Goal: Book appointment/travel/reservation

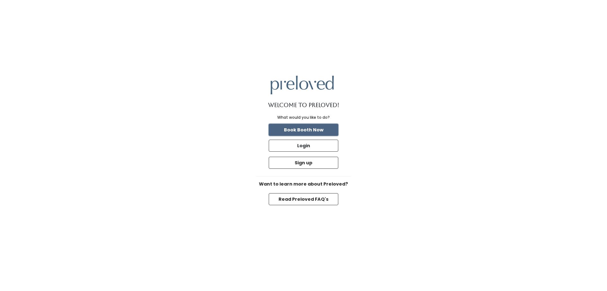
click at [304, 131] on button "Book Booth Now" at bounding box center [304, 130] width 70 height 12
click at [313, 198] on button "Read Preloved FAQ's" at bounding box center [304, 199] width 70 height 12
click at [301, 122] on div "Welcome to Preloved! What would you like to do? Book Booth Now Login Sign up Wa…" at bounding box center [303, 145] width 95 height 170
click at [303, 127] on button "Book Booth Now" at bounding box center [304, 130] width 70 height 12
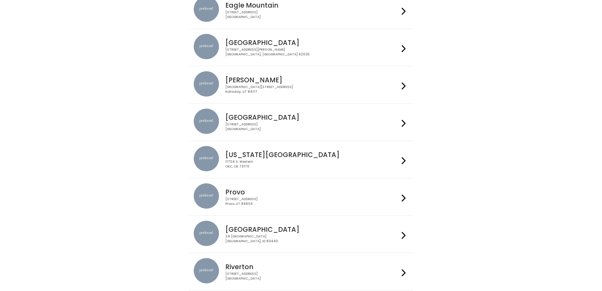
scroll to position [63, 0]
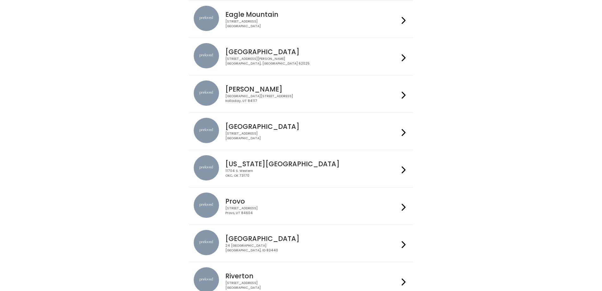
click at [250, 91] on h4 "[PERSON_NAME]" at bounding box center [312, 88] width 174 height 7
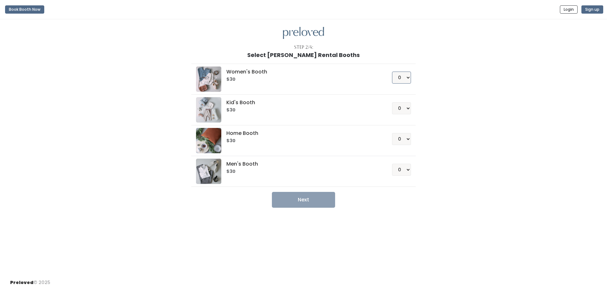
click at [393, 77] on select "0 1 2 3 4" at bounding box center [401, 77] width 19 height 12
select select "1"
click at [392, 71] on select "0 1 2 3 4" at bounding box center [401, 77] width 19 height 12
click at [324, 197] on button "Next" at bounding box center [303, 200] width 63 height 16
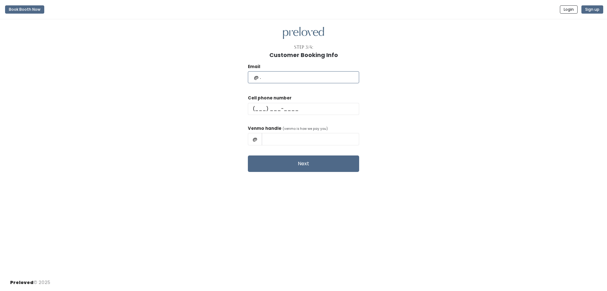
click at [287, 81] on input "text" at bounding box center [303, 77] width 111 height 12
type input "acsanders03@gmail.com"
type input "(801) 634-2341"
drag, startPoint x: 321, startPoint y: 140, endPoint x: 244, endPoint y: 140, distance: 76.8
click at [244, 140] on div "Email acsanders03@gmail.com Cell phone number (801) 634-2341 Venmo handle (venm…" at bounding box center [303, 115] width 587 height 114
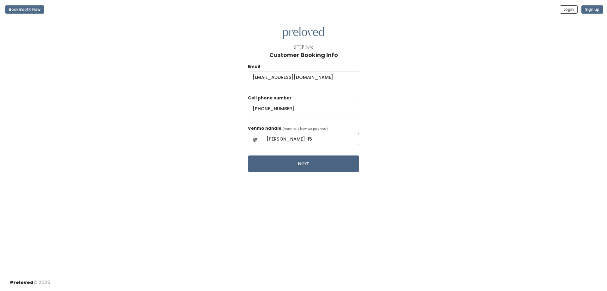
type input "Lexi-Jones-15"
click at [307, 166] on button "Next" at bounding box center [303, 163] width 111 height 16
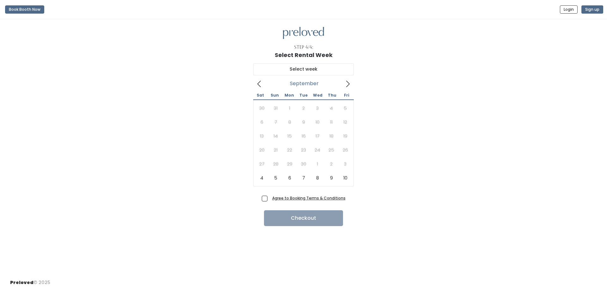
click at [349, 83] on icon at bounding box center [347, 84] width 3 height 6
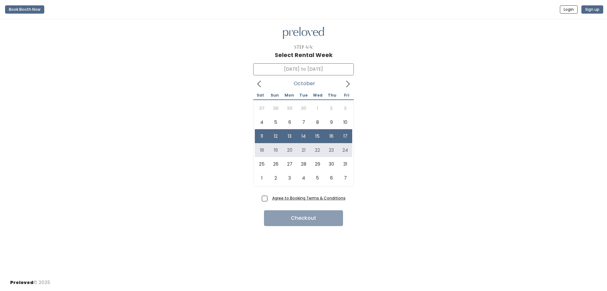
type input "October 18 to October 24"
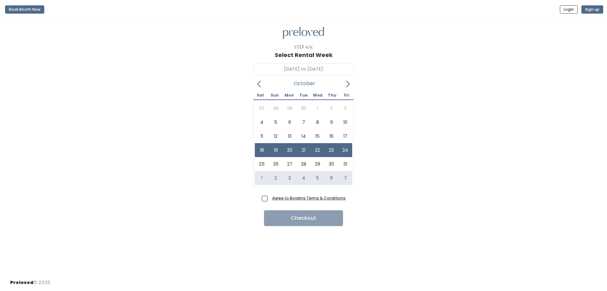
click at [270, 197] on span "Agree to Booking Terms & Conditions" at bounding box center [308, 197] width 76 height 6
click at [270, 197] on input "Agree to Booking Terms & Conditions" at bounding box center [272, 196] width 4 height 4
checkbox input "true"
click at [285, 220] on button "Checkout" at bounding box center [303, 218] width 79 height 16
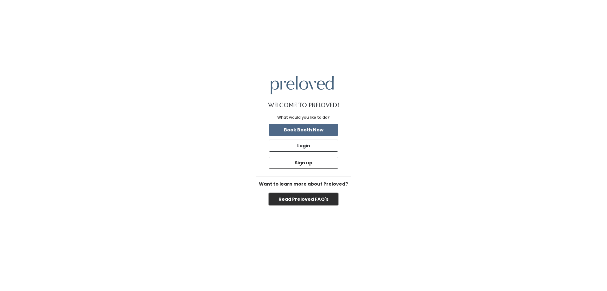
click at [303, 202] on button "Read Preloved FAQ's" at bounding box center [304, 199] width 70 height 12
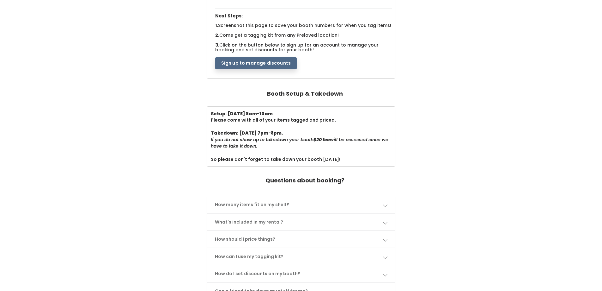
scroll to position [190, 0]
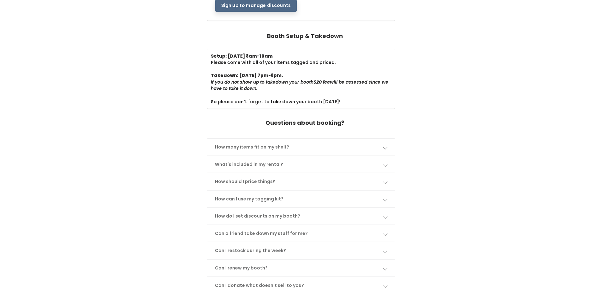
click at [262, 146] on link "How many items fit on my shelf?" at bounding box center [301, 146] width 188 height 17
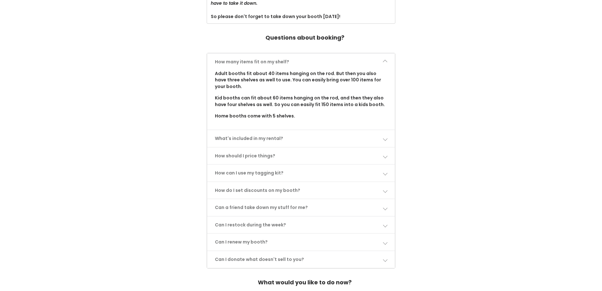
scroll to position [285, 0]
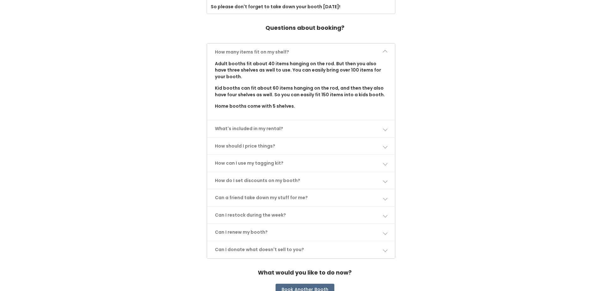
click at [228, 131] on link "What's included in my rental?" at bounding box center [301, 128] width 188 height 17
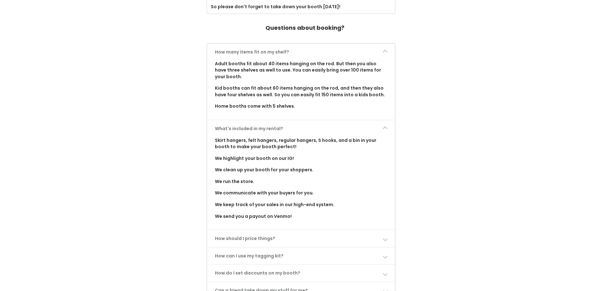
click at [230, 130] on link "What's included in my rental?" at bounding box center [301, 128] width 188 height 17
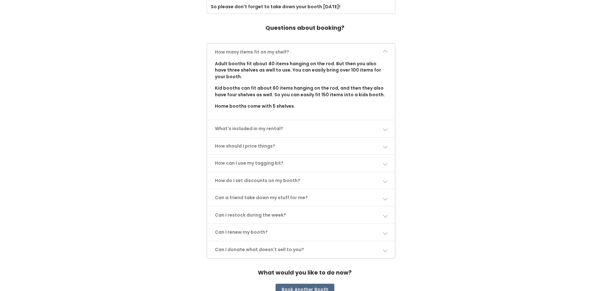
click at [258, 148] on link "How should I price things?" at bounding box center [301, 146] width 188 height 17
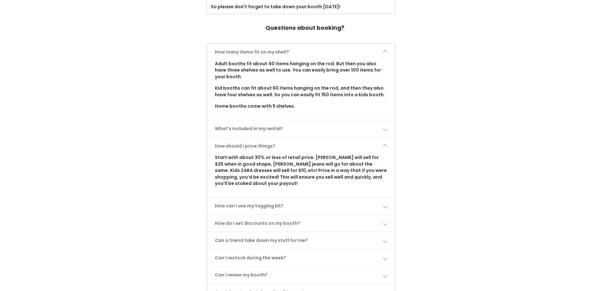
click at [258, 148] on link "How should I price things?" at bounding box center [301, 146] width 188 height 17
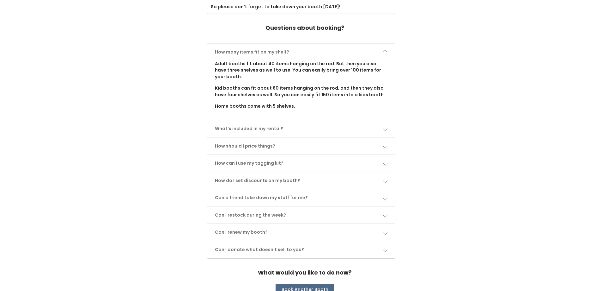
click at [259, 165] on link "How can I use my tagging kit?" at bounding box center [301, 163] width 188 height 17
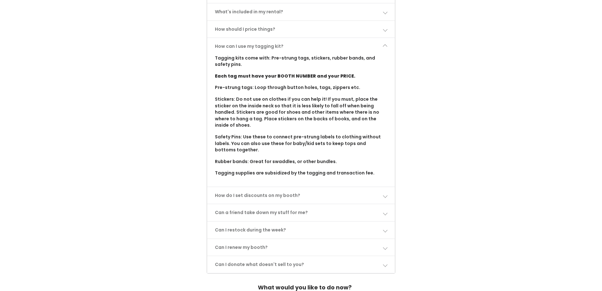
scroll to position [411, 0]
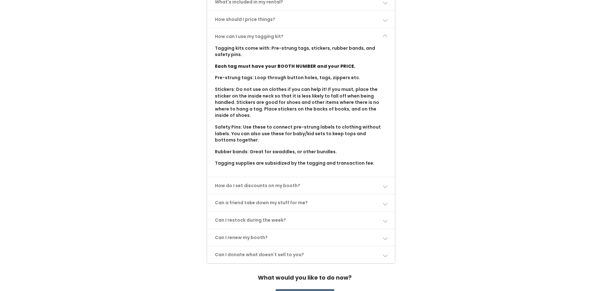
click at [250, 201] on link "Can a friend take down my stuff for me?" at bounding box center [301, 202] width 188 height 17
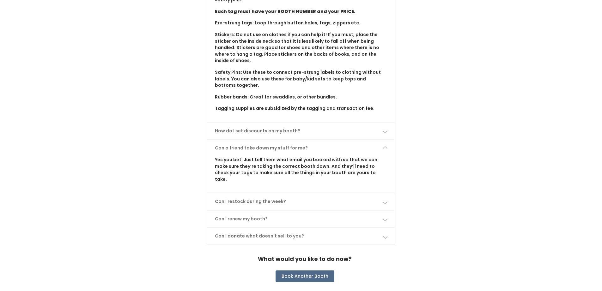
scroll to position [474, 0]
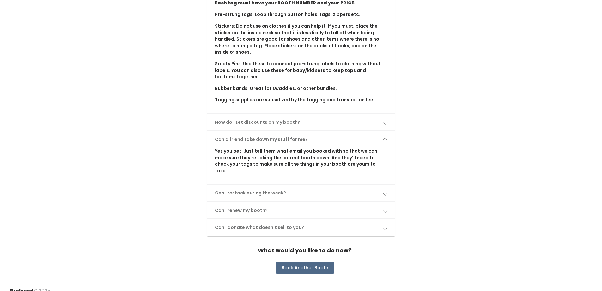
click at [258, 186] on link "Can I restock during the week?" at bounding box center [301, 192] width 188 height 17
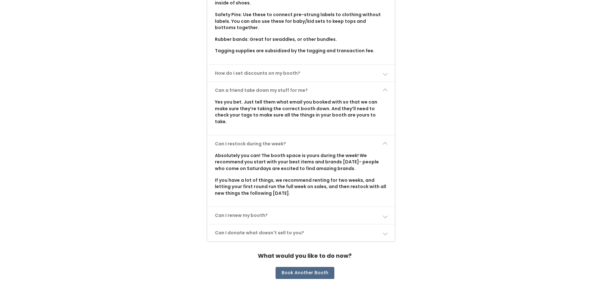
scroll to position [530, 0]
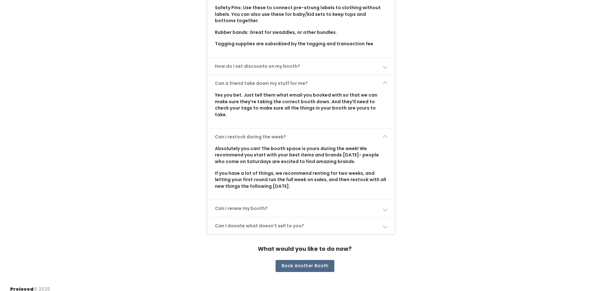
click at [253, 207] on link "Can I renew my booth?" at bounding box center [301, 208] width 188 height 17
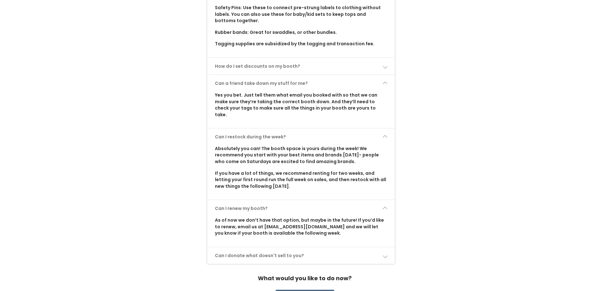
scroll to position [560, 0]
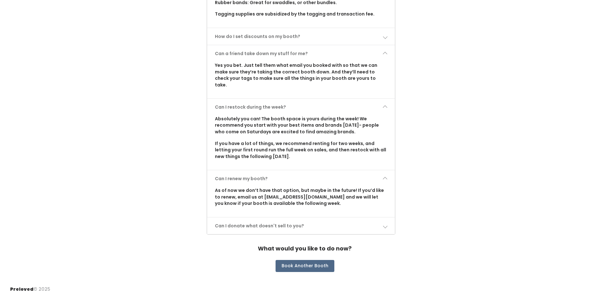
click at [279, 216] on div "How many items fit on my shelf? Adult booths fit about 40 items hanging on the …" at bounding box center [301, 1] width 189 height 467
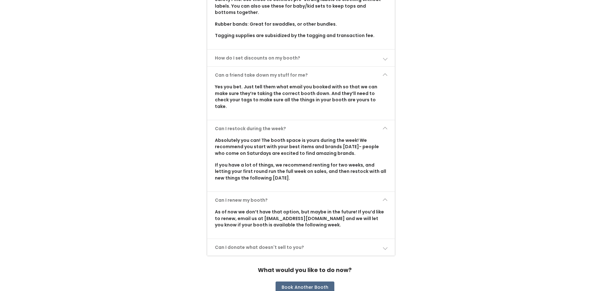
scroll to position [528, 0]
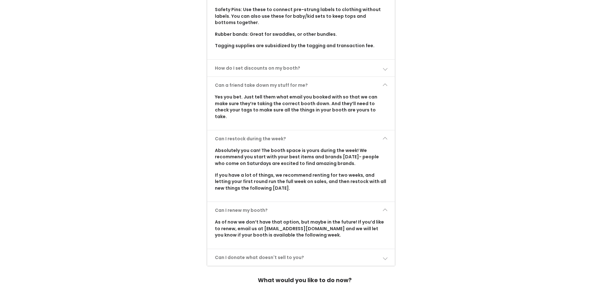
click at [248, 249] on link "Can I donate what doesn't sell to you?" at bounding box center [301, 257] width 188 height 17
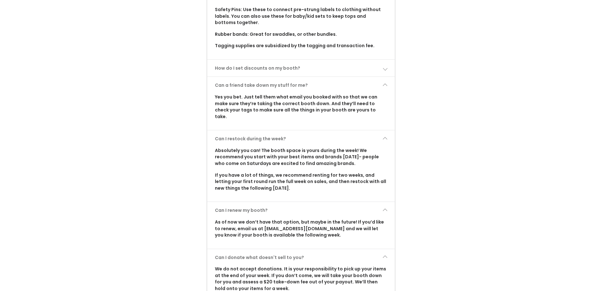
scroll to position [560, 0]
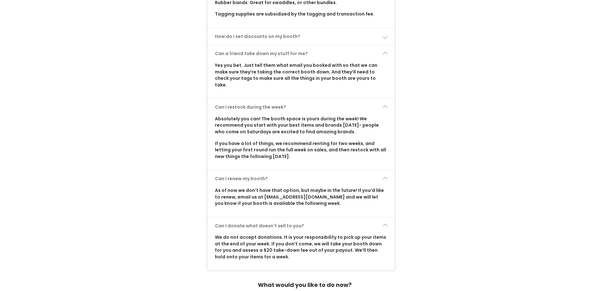
click at [241, 217] on link "Can I donate what doesn't sell to you?" at bounding box center [301, 225] width 188 height 17
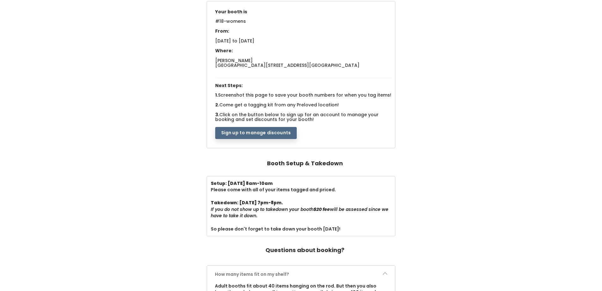
scroll to position [22, 0]
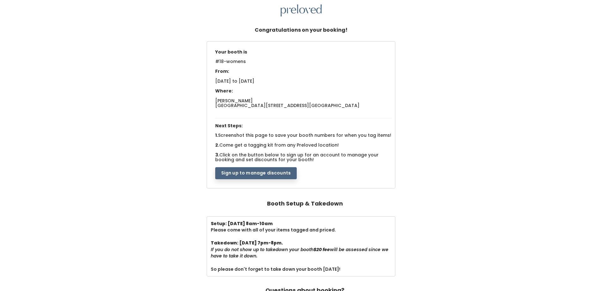
click at [244, 171] on button "Sign up to manage discounts" at bounding box center [256, 173] width 82 height 12
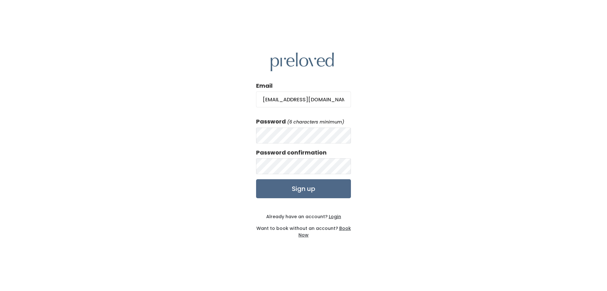
type input "[EMAIL_ADDRESS][DOMAIN_NAME]"
click at [322, 195] on input "Sign up" at bounding box center [303, 188] width 95 height 19
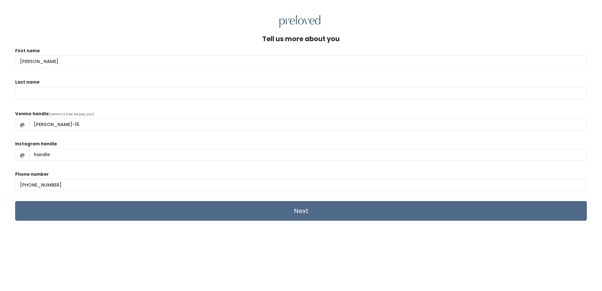
type input "[PERSON_NAME]"
click at [257, 214] on input "Next" at bounding box center [301, 211] width 572 height 20
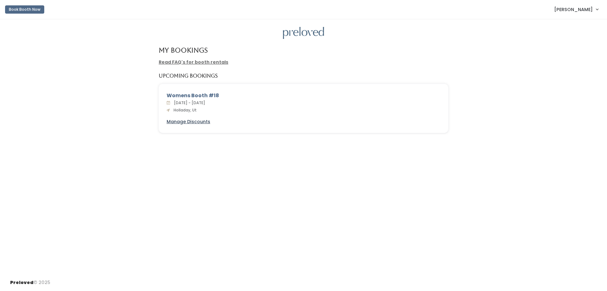
click at [203, 123] on u "Manage Discounts" at bounding box center [189, 121] width 44 height 6
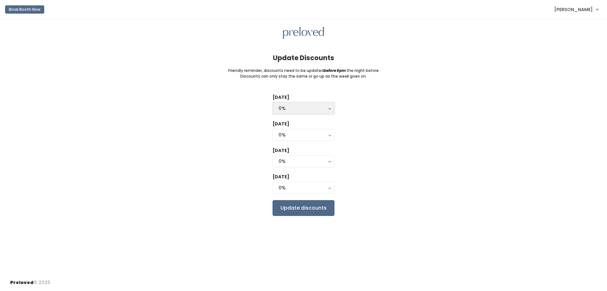
click at [319, 108] on div "0%" at bounding box center [304, 108] width 50 height 7
click at [222, 124] on div "Tuesday 0% 25% 50% 75% 90% 0% 0% 25% 50% 75% 90% Wednesday 0% 25% 50% 75% 90% 0…" at bounding box center [303, 154] width 587 height 121
click at [136, 101] on div "Tuesday 0% 25% 50% 75% 90% 0% 0% 25% 50% 75% 90% Wednesday 0% 25% 50% 75% 90% 0…" at bounding box center [303, 154] width 587 height 121
